Goal: Navigation & Orientation: Understand site structure

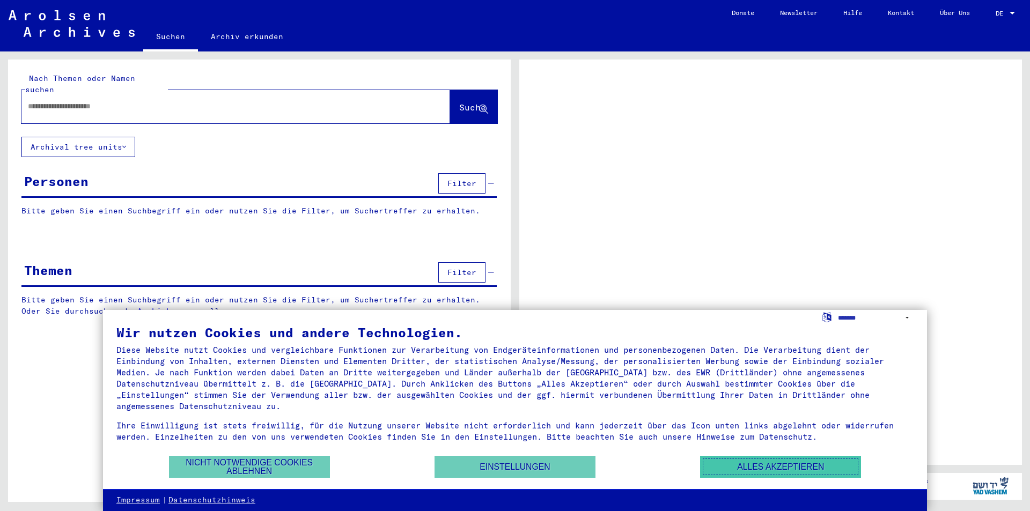
click at [779, 466] on button "Alles akzeptieren" at bounding box center [780, 467] width 161 height 22
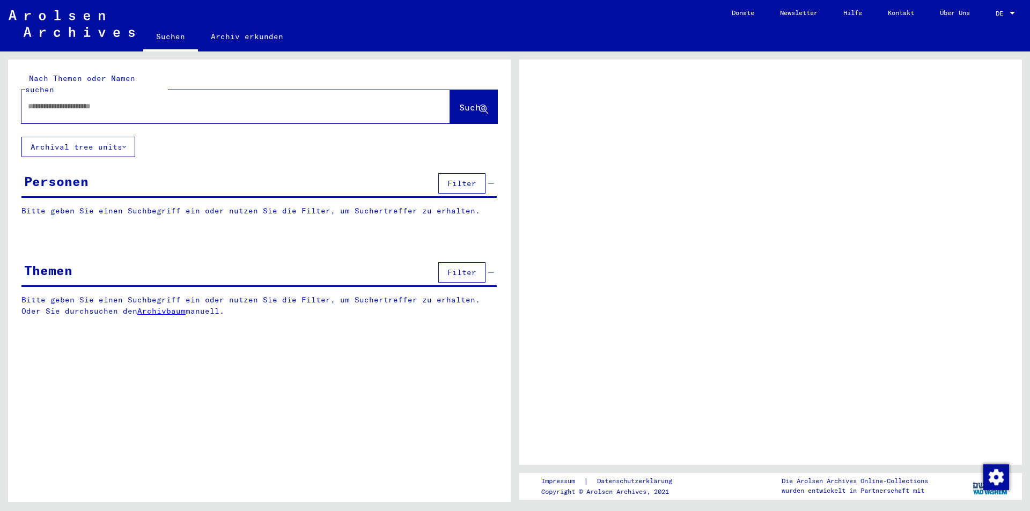
click at [1010, 10] on div at bounding box center [1013, 14] width 10 height 8
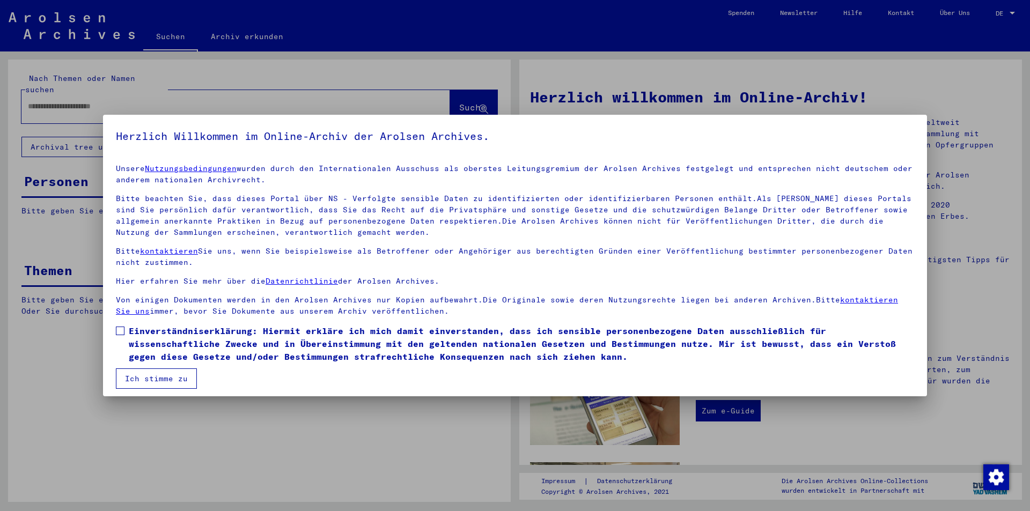
click at [120, 331] on span at bounding box center [120, 331] width 9 height 9
click at [163, 377] on button "Ich stimme zu" at bounding box center [156, 379] width 81 height 20
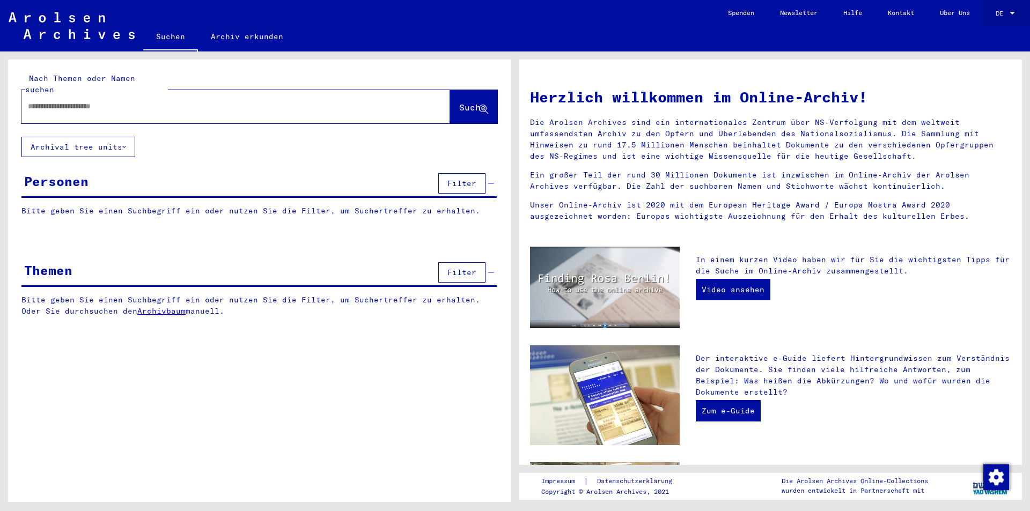
click at [1002, 13] on span "DE" at bounding box center [1002, 14] width 12 height 8
click at [994, 18] on span "English" at bounding box center [985, 19] width 26 height 8
click at [241, 36] on link "Archiv erkunden" at bounding box center [247, 37] width 98 height 26
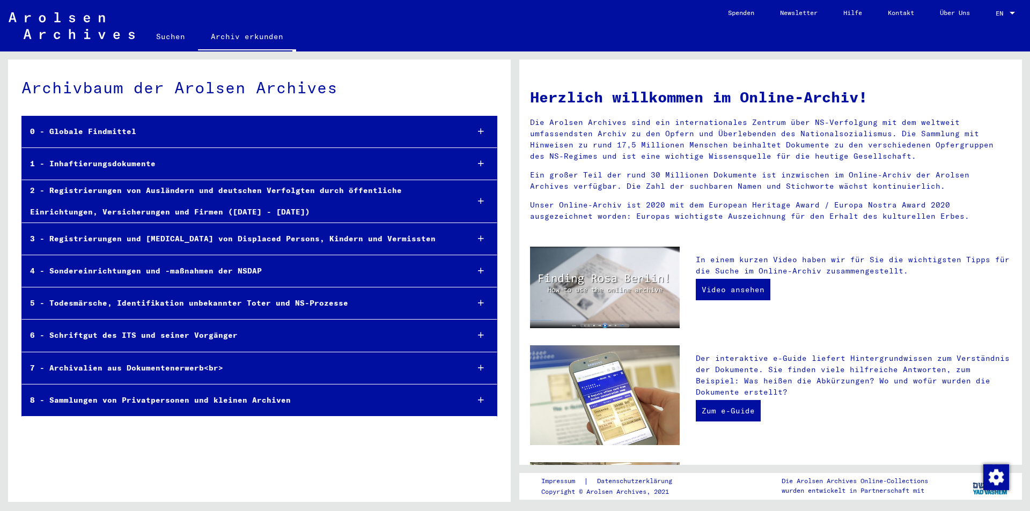
click at [997, 10] on mat-select-trigger "EN" at bounding box center [1000, 13] width 8 height 8
click at [990, 17] on span "English" at bounding box center [985, 19] width 26 height 8
